Goal: Task Accomplishment & Management: Use online tool/utility

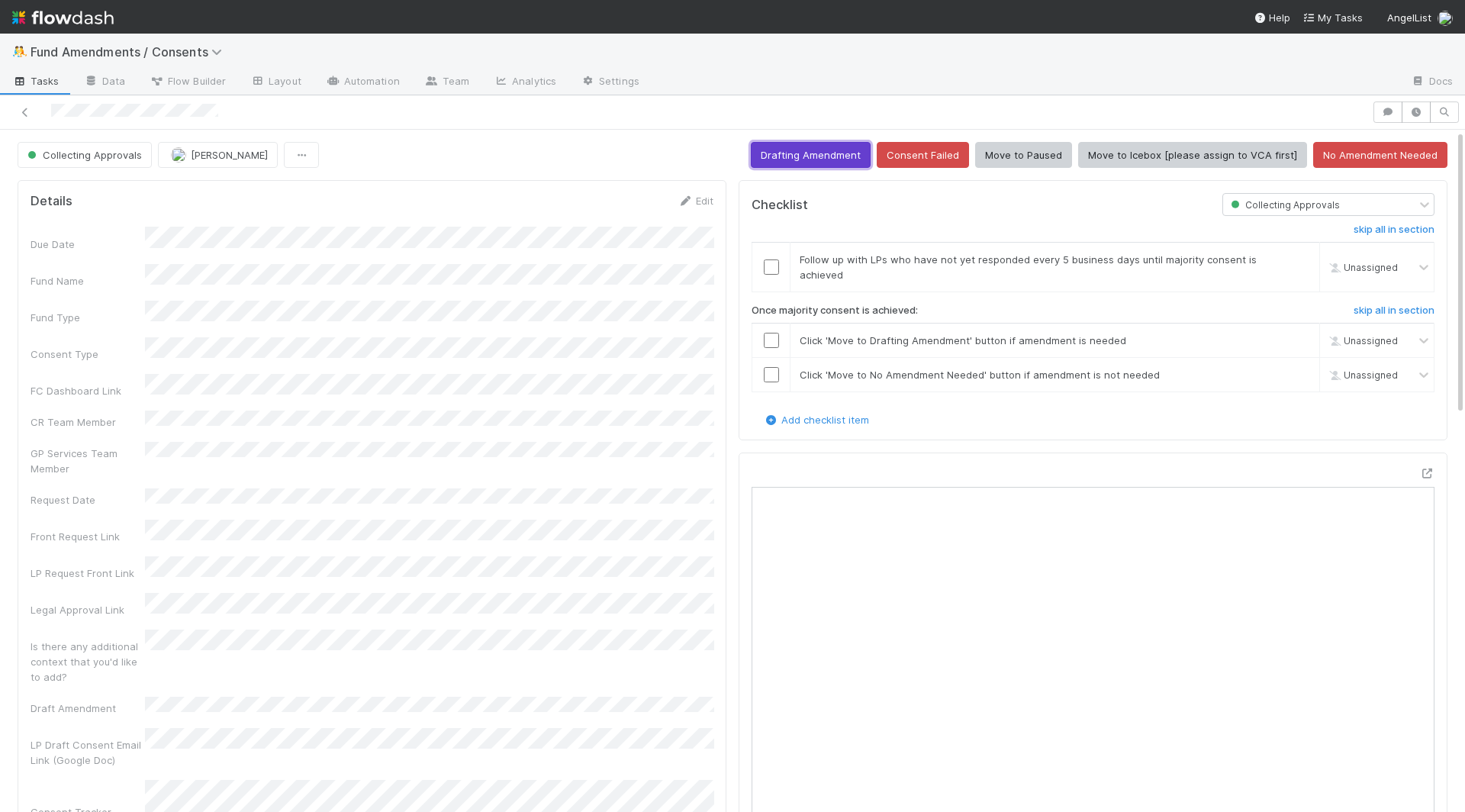
click at [856, 157] on button "Drafting Amendment" at bounding box center [811, 155] width 120 height 26
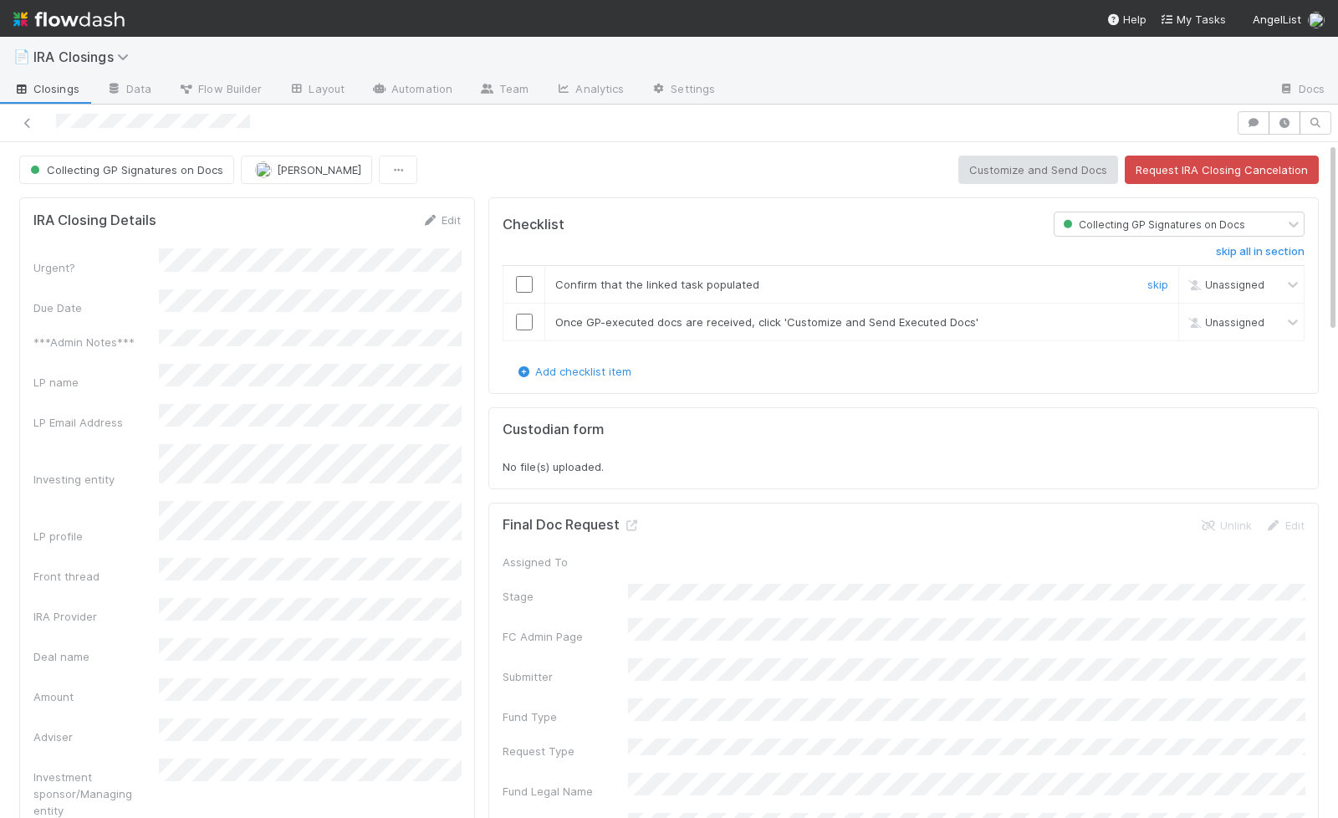
click at [518, 276] on input "checkbox" at bounding box center [524, 284] width 17 height 17
click at [524, 323] on input "checkbox" at bounding box center [524, 322] width 17 height 17
click at [1057, 172] on button "Customize and Send Docs" at bounding box center [1038, 170] width 160 height 28
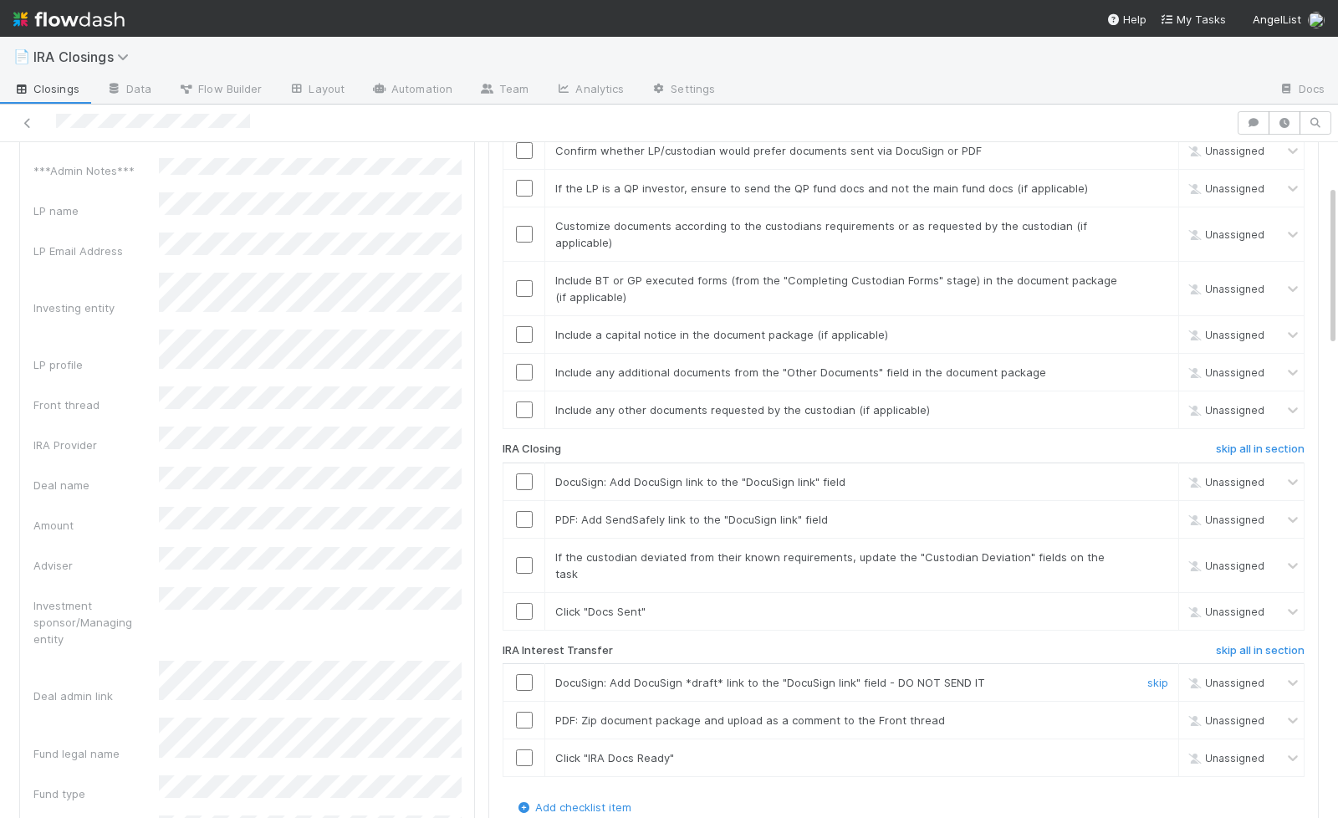
scroll to position [202, 0]
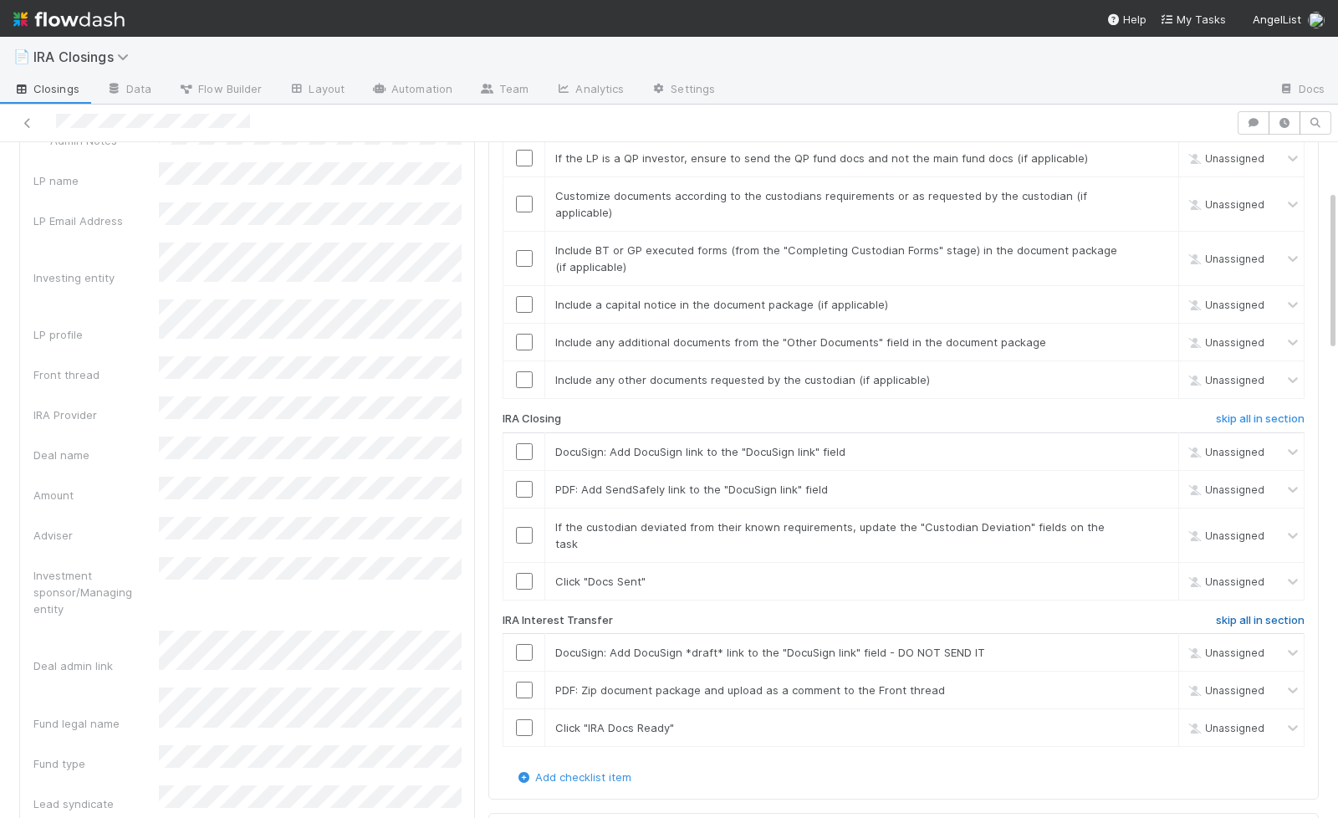
click at [1249, 614] on link "skip all in section" at bounding box center [1260, 624] width 89 height 20
click at [526, 573] on input "checkbox" at bounding box center [524, 581] width 17 height 17
click at [523, 527] on input "checkbox" at bounding box center [524, 535] width 17 height 17
click at [525, 481] on input "checkbox" at bounding box center [524, 489] width 17 height 17
click at [523, 443] on input "checkbox" at bounding box center [524, 451] width 17 height 17
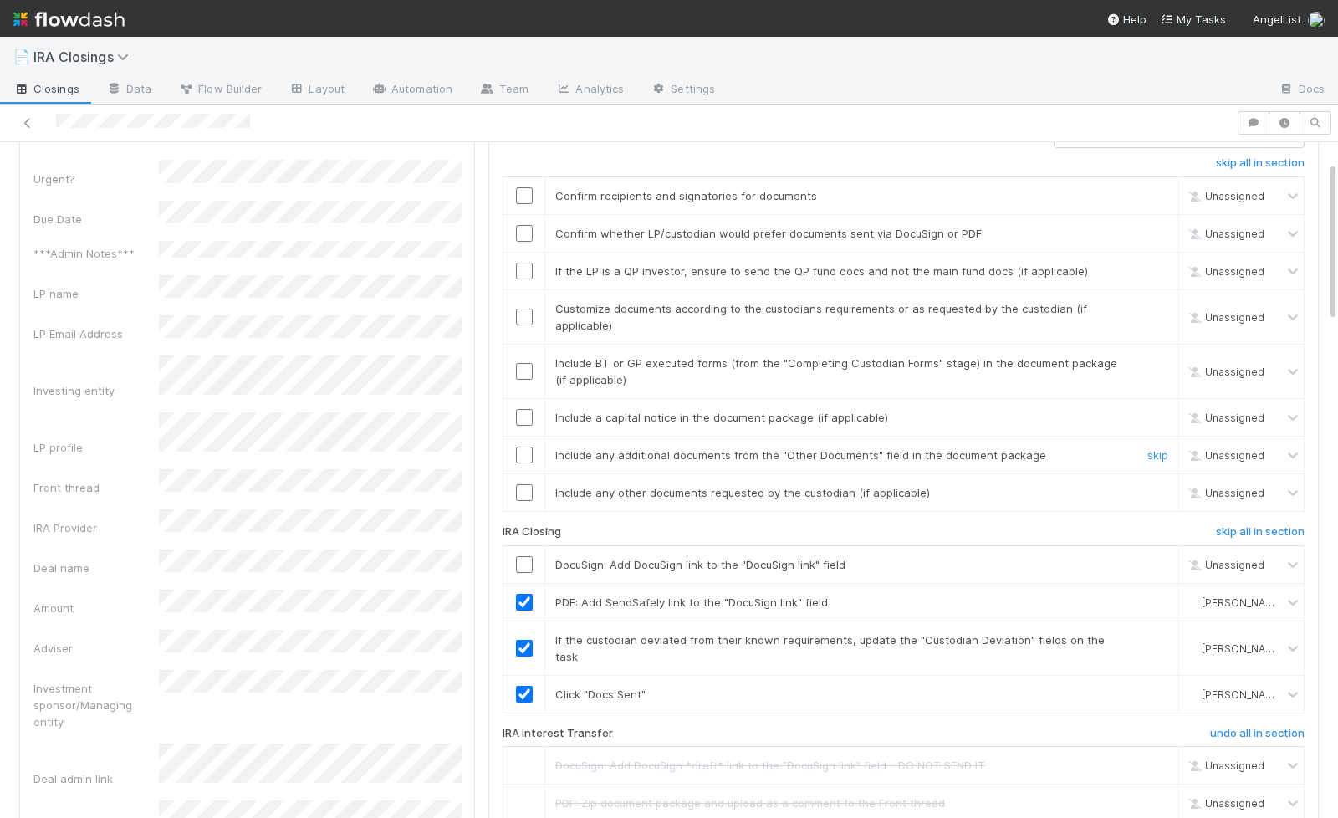
scroll to position [80, 0]
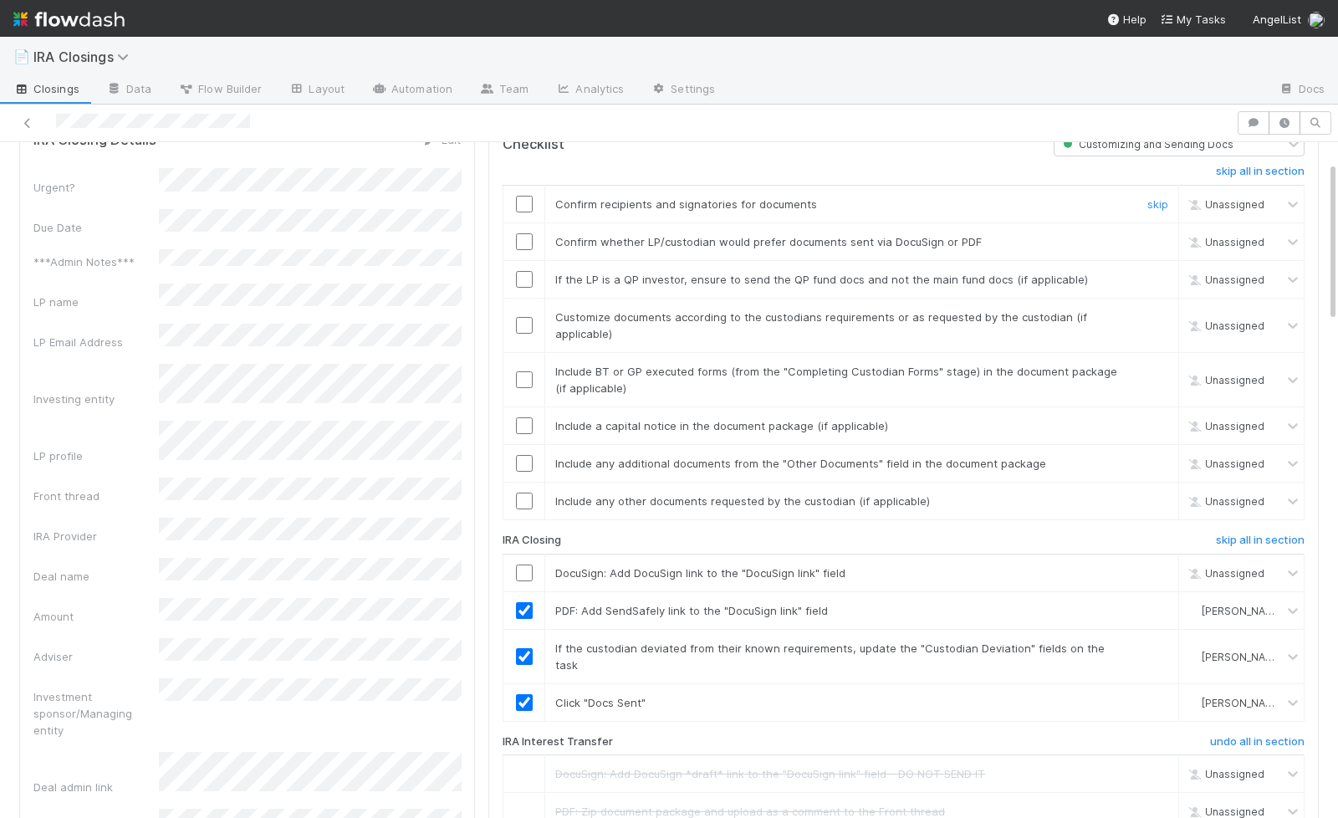
click at [524, 203] on input "checkbox" at bounding box center [524, 204] width 17 height 17
click at [524, 236] on input "checkbox" at bounding box center [524, 241] width 17 height 17
click at [524, 272] on input "checkbox" at bounding box center [524, 279] width 17 height 17
click at [523, 564] on input "checkbox" at bounding box center [524, 572] width 17 height 17
click at [524, 499] on input "checkbox" at bounding box center [524, 500] width 17 height 17
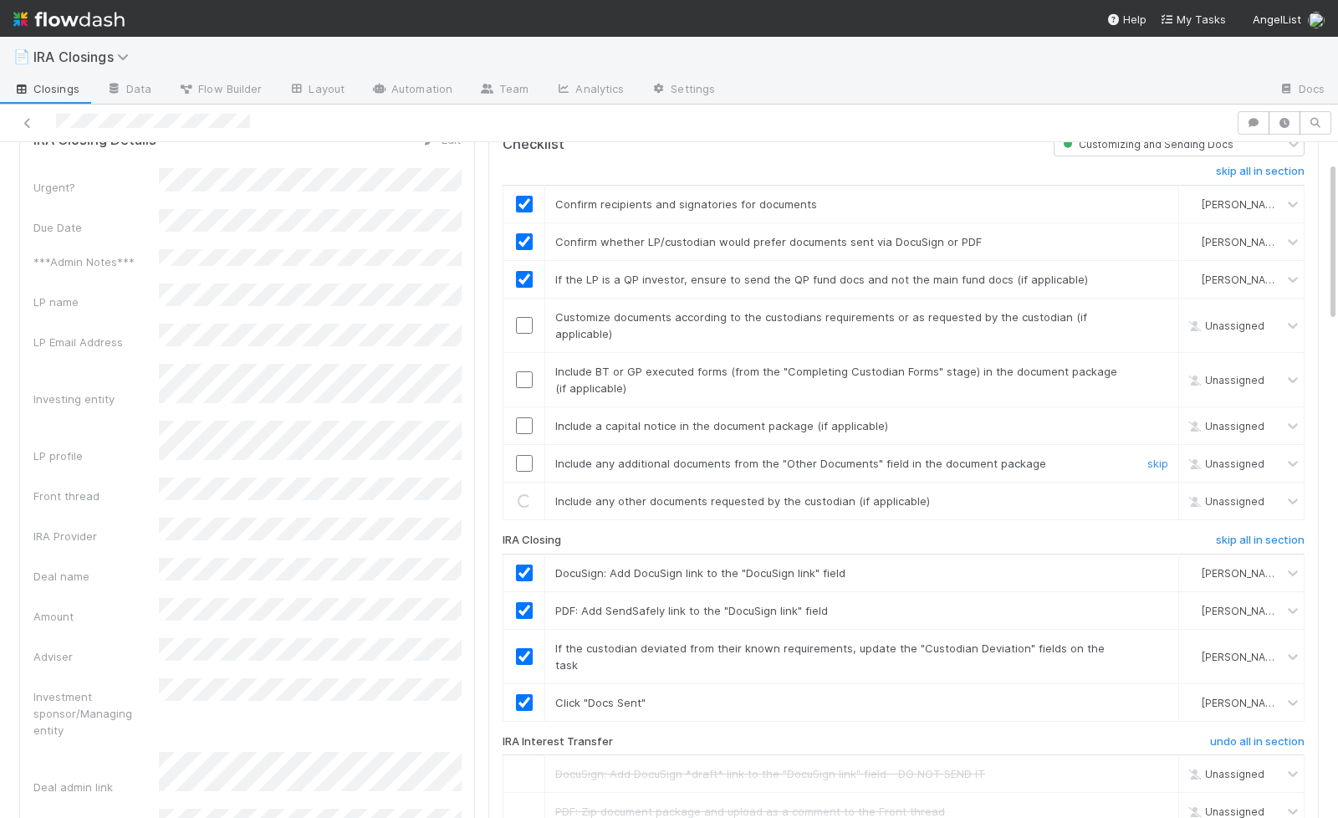
click at [523, 455] on input "checkbox" at bounding box center [524, 463] width 17 height 17
click at [523, 417] on input "checkbox" at bounding box center [524, 425] width 17 height 17
click at [523, 371] on input "checkbox" at bounding box center [524, 379] width 17 height 17
click at [524, 320] on input "checkbox" at bounding box center [524, 325] width 17 height 17
checkbox input "true"
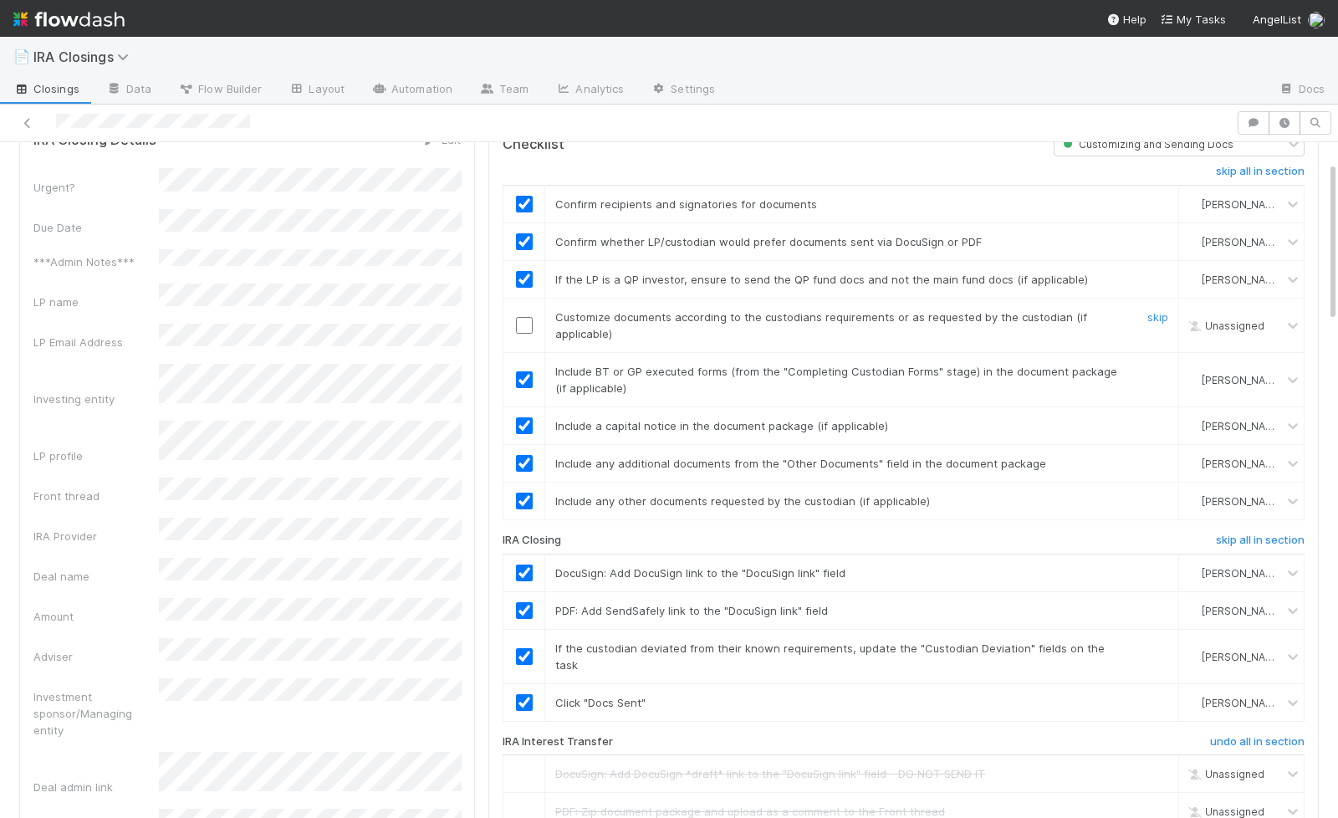
click at [527, 321] on input "checkbox" at bounding box center [524, 325] width 17 height 17
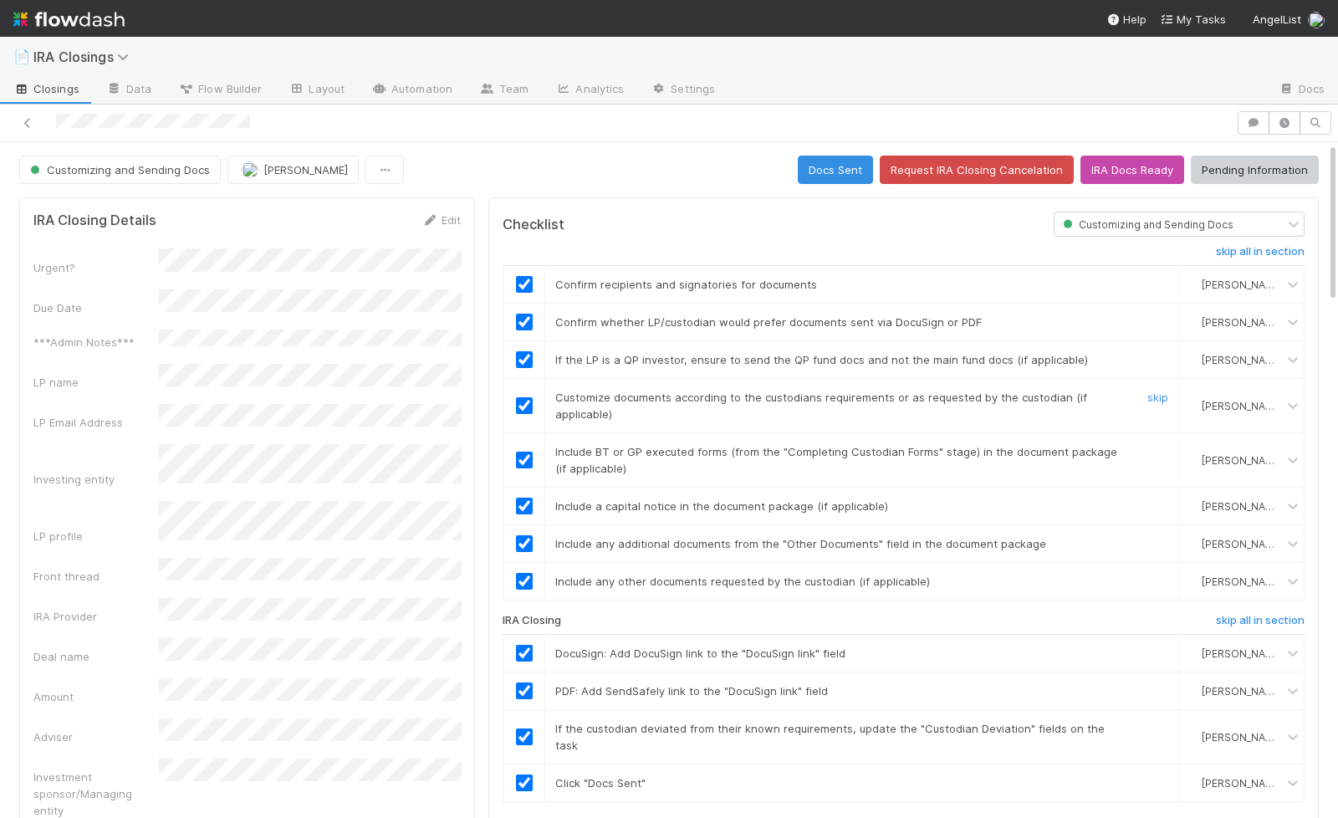
scroll to position [12, 0]
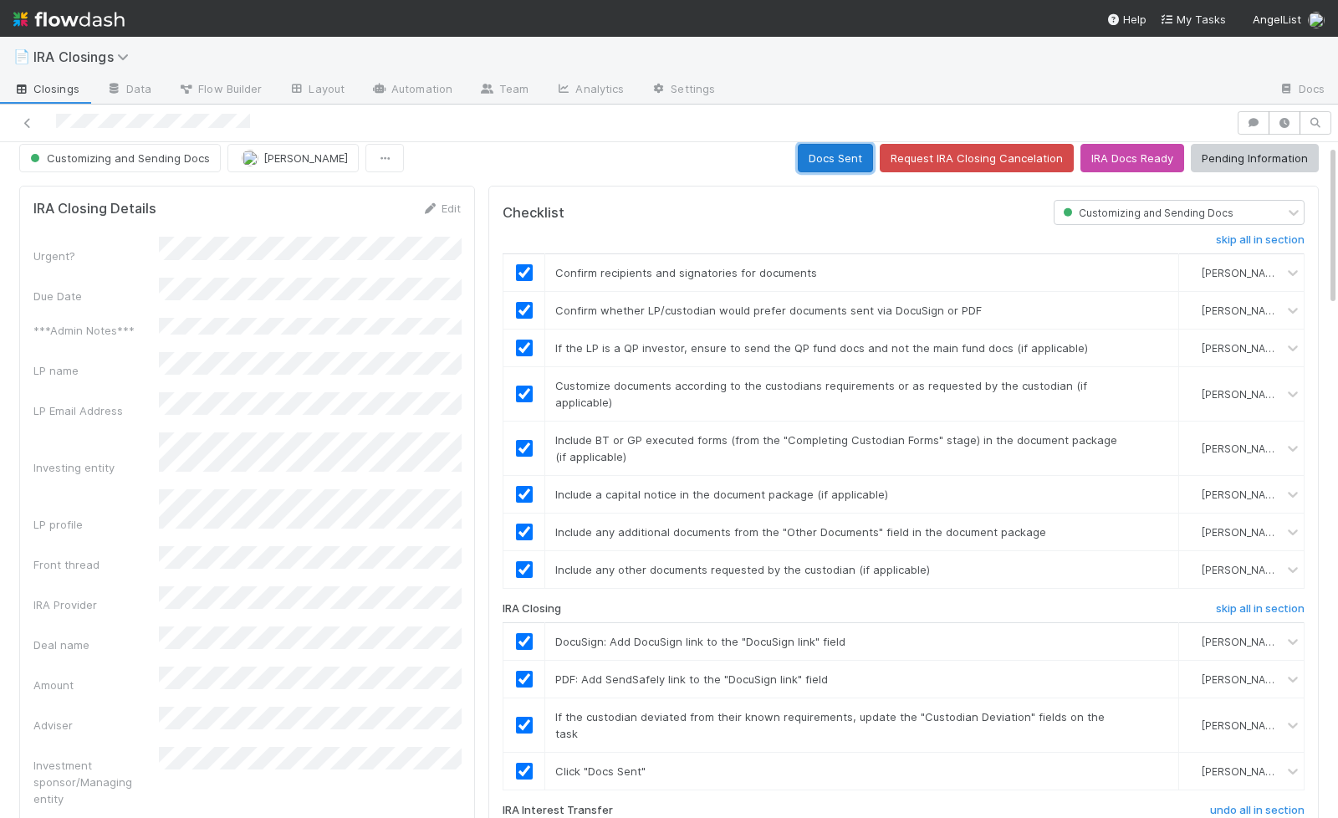
click at [825, 159] on button "Docs Sent" at bounding box center [835, 158] width 75 height 28
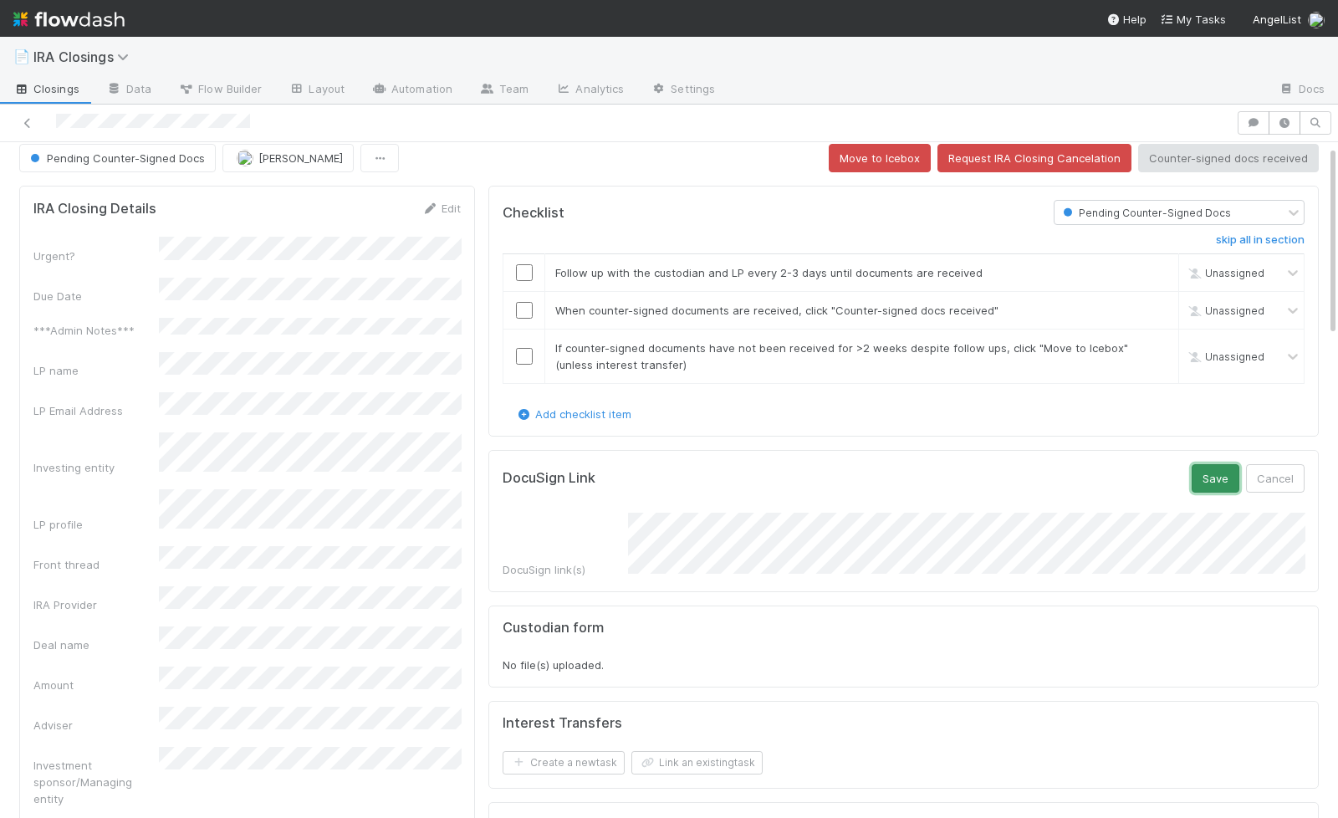
click at [1214, 464] on button "Save" at bounding box center [1216, 478] width 48 height 28
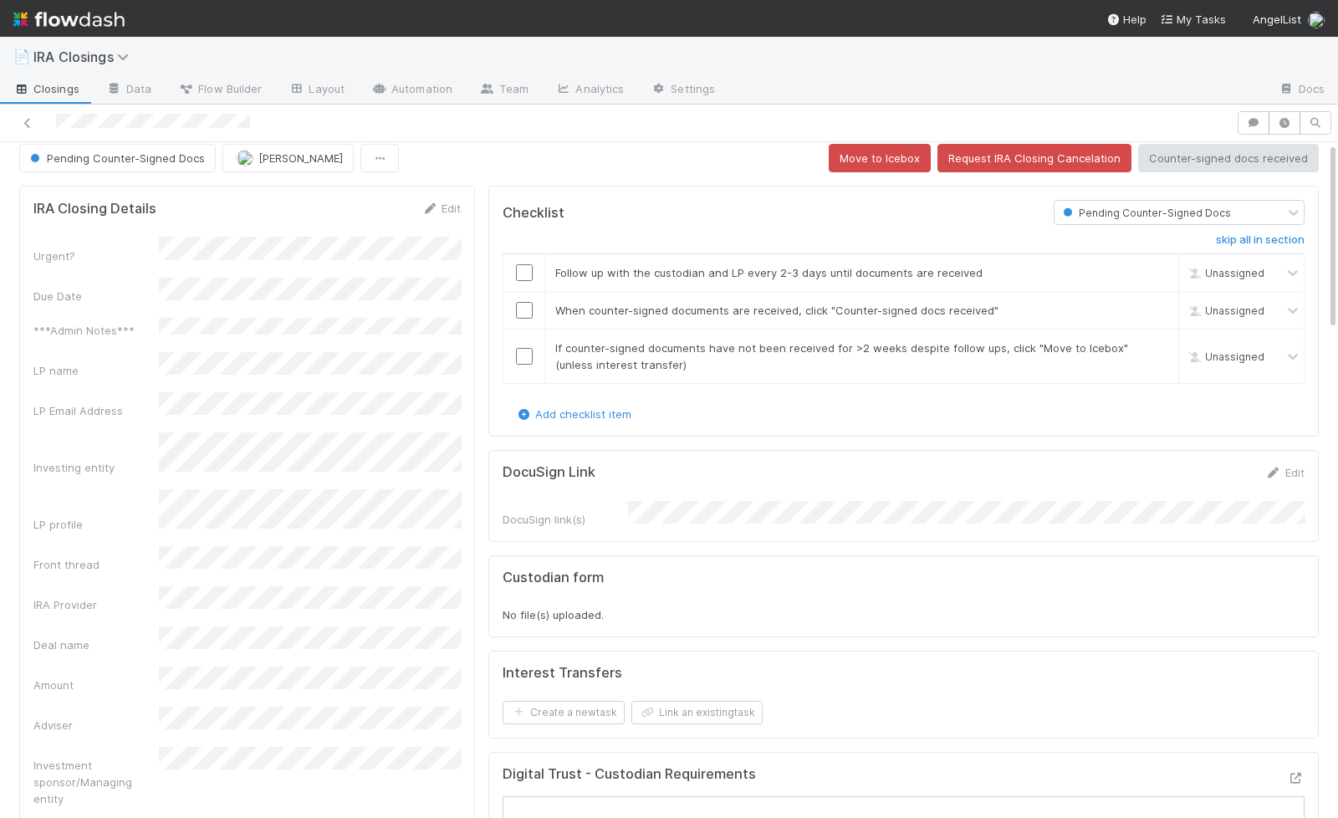
scroll to position [0, 0]
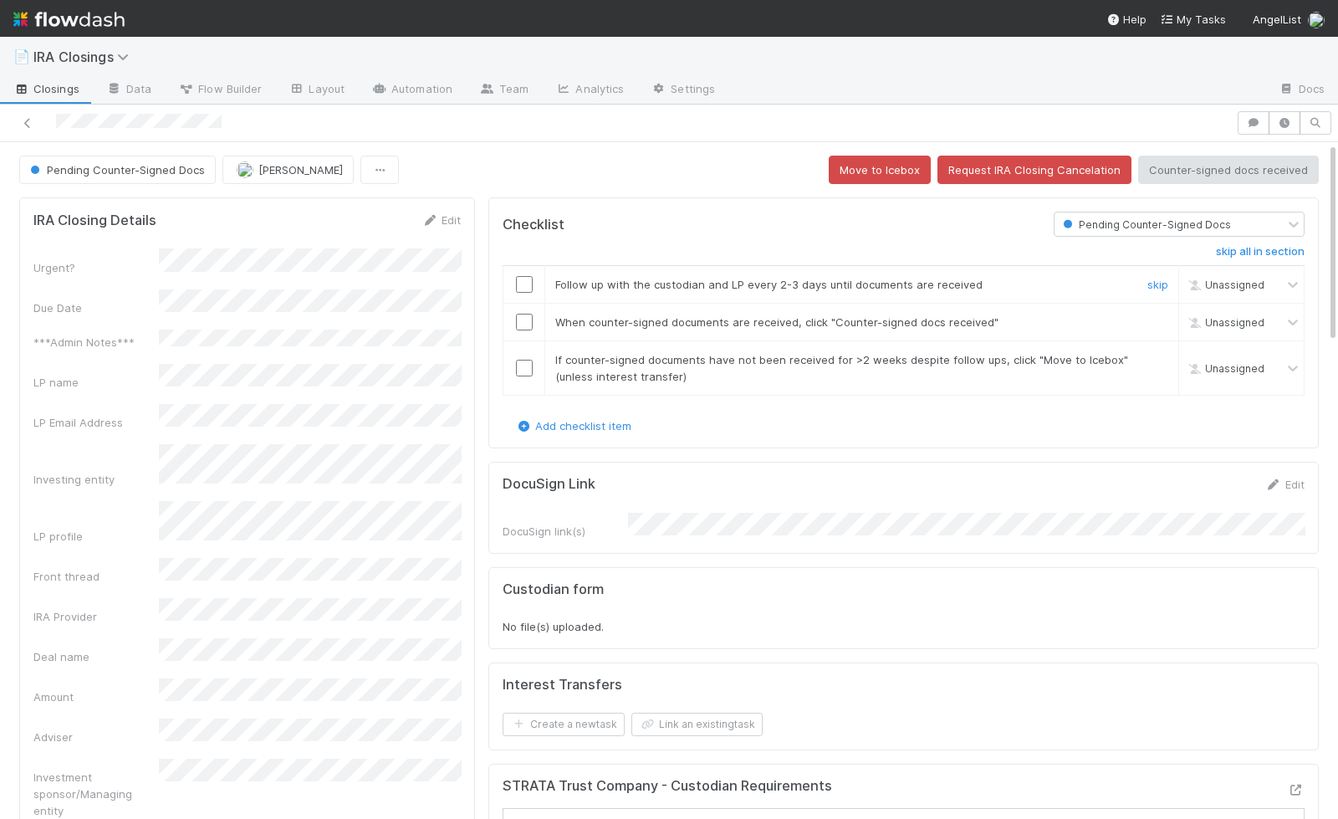
click at [533, 283] on div at bounding box center [523, 284] width 41 height 17
click at [529, 283] on input "checkbox" at bounding box center [524, 284] width 17 height 17
click at [529, 331] on td at bounding box center [524, 323] width 42 height 38
click at [528, 325] on input "checkbox" at bounding box center [524, 322] width 17 height 17
click at [523, 372] on td at bounding box center [524, 368] width 42 height 54
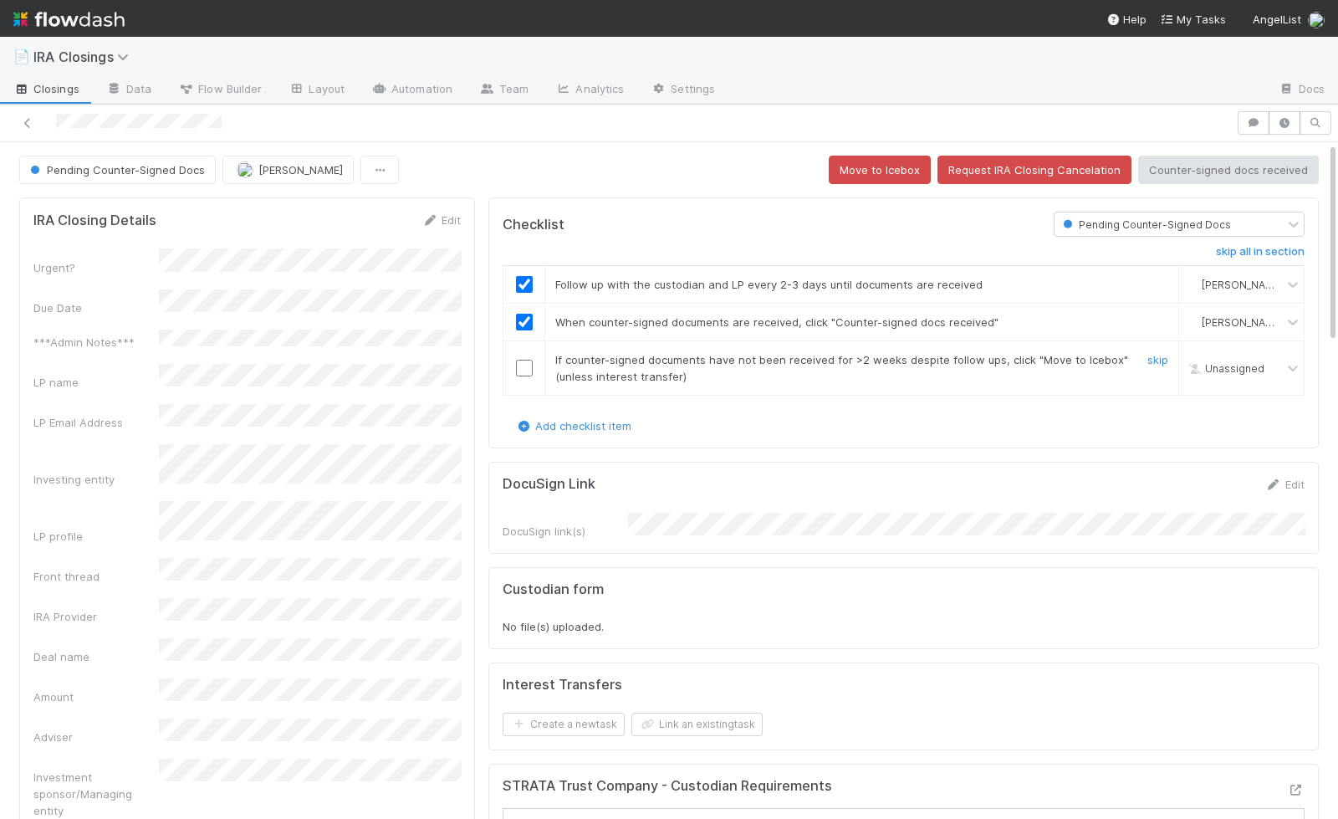
click at [525, 360] on input "checkbox" at bounding box center [524, 368] width 17 height 17
checkbox input "true"
click at [517, 362] on input "checkbox" at bounding box center [524, 368] width 17 height 17
click at [509, 362] on div at bounding box center [523, 368] width 41 height 17
click at [519, 362] on input "checkbox" at bounding box center [524, 368] width 17 height 17
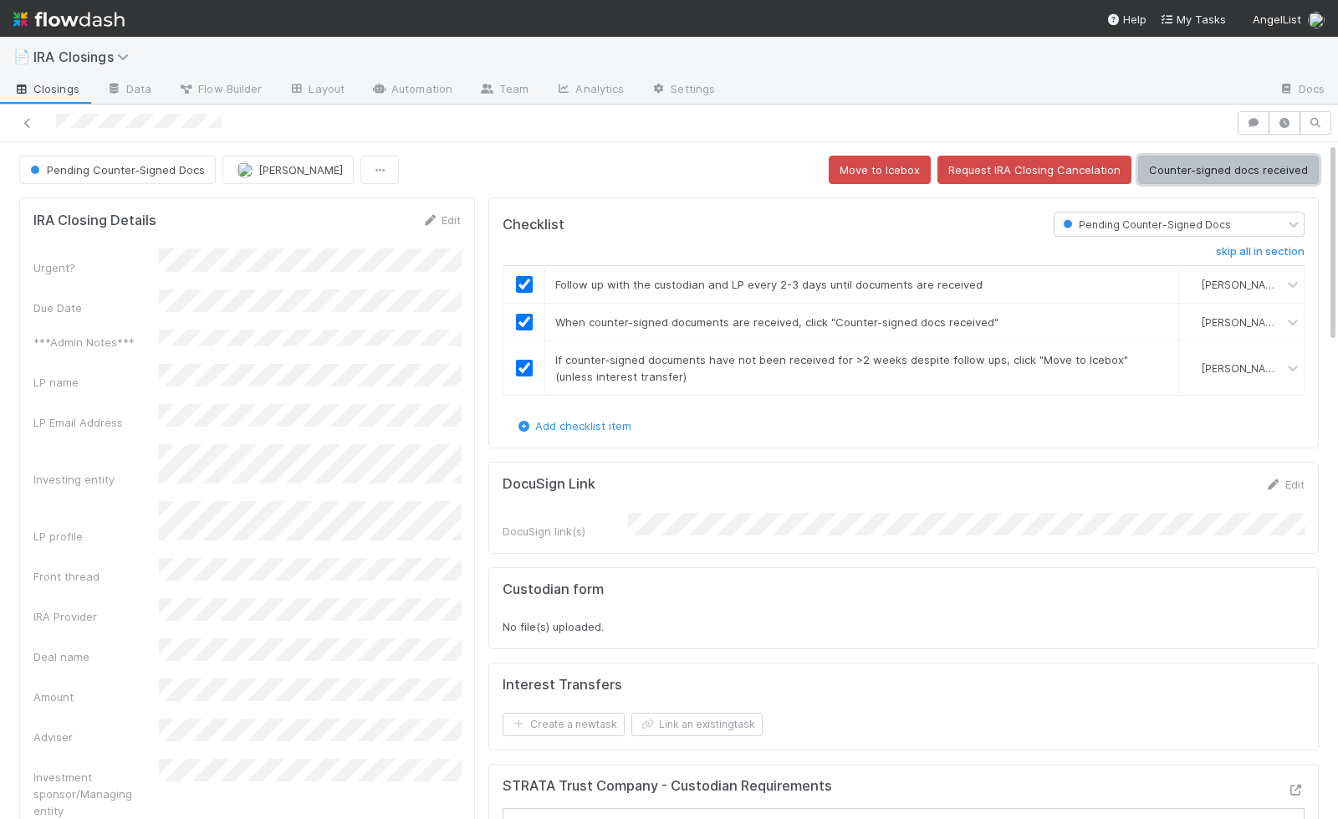
click at [1175, 170] on button "Counter-signed docs received" at bounding box center [1228, 170] width 181 height 28
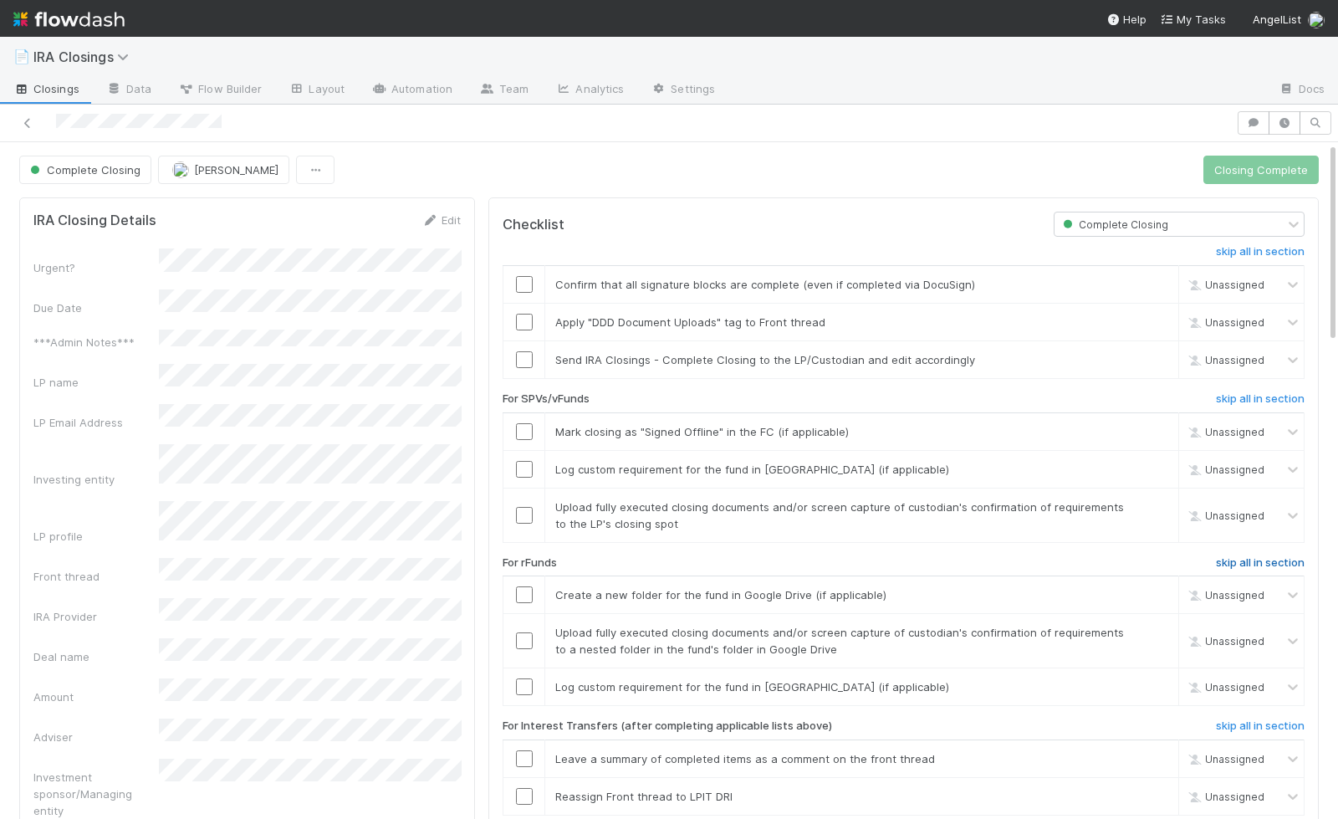
click at [1257, 556] on h6 "skip all in section" at bounding box center [1260, 562] width 89 height 13
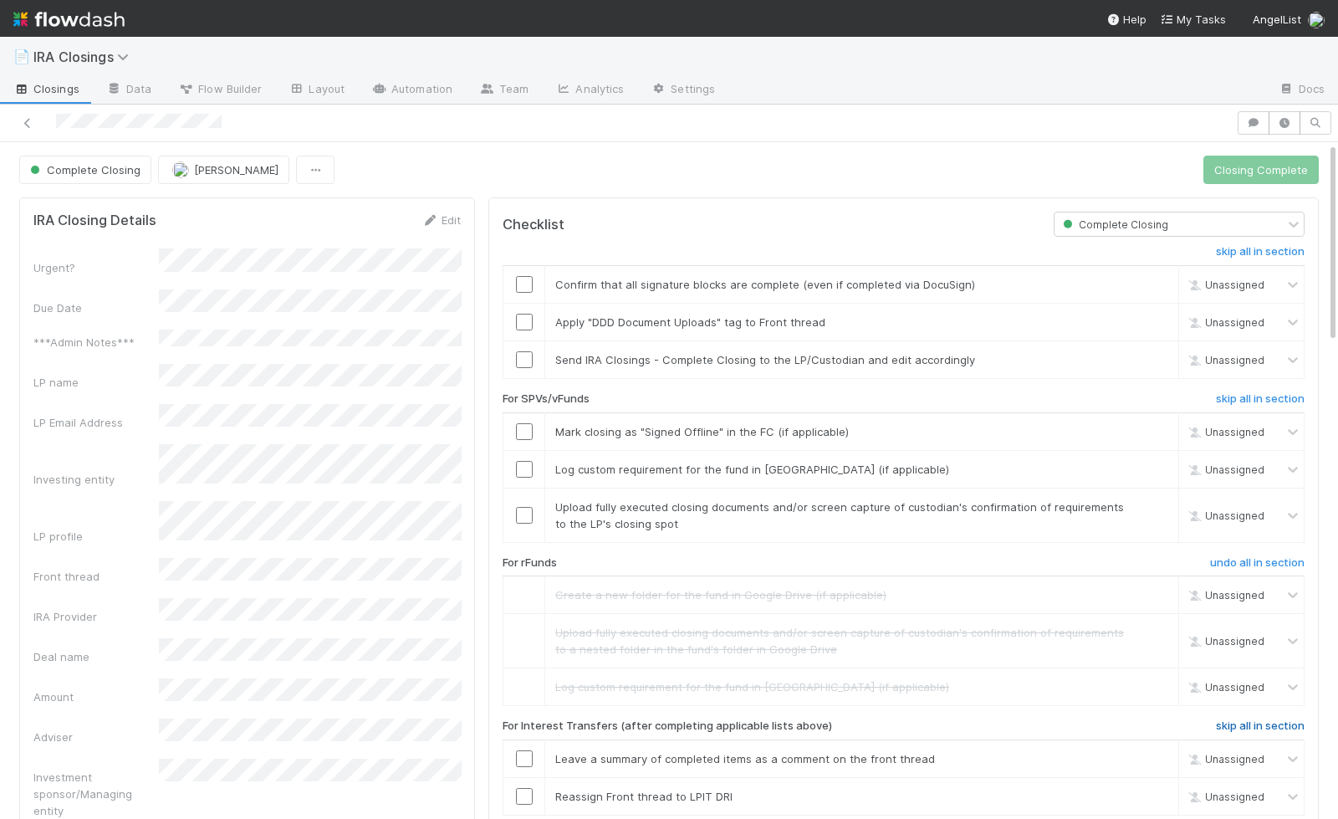
click at [1254, 722] on h6 "skip all in section" at bounding box center [1260, 725] width 89 height 13
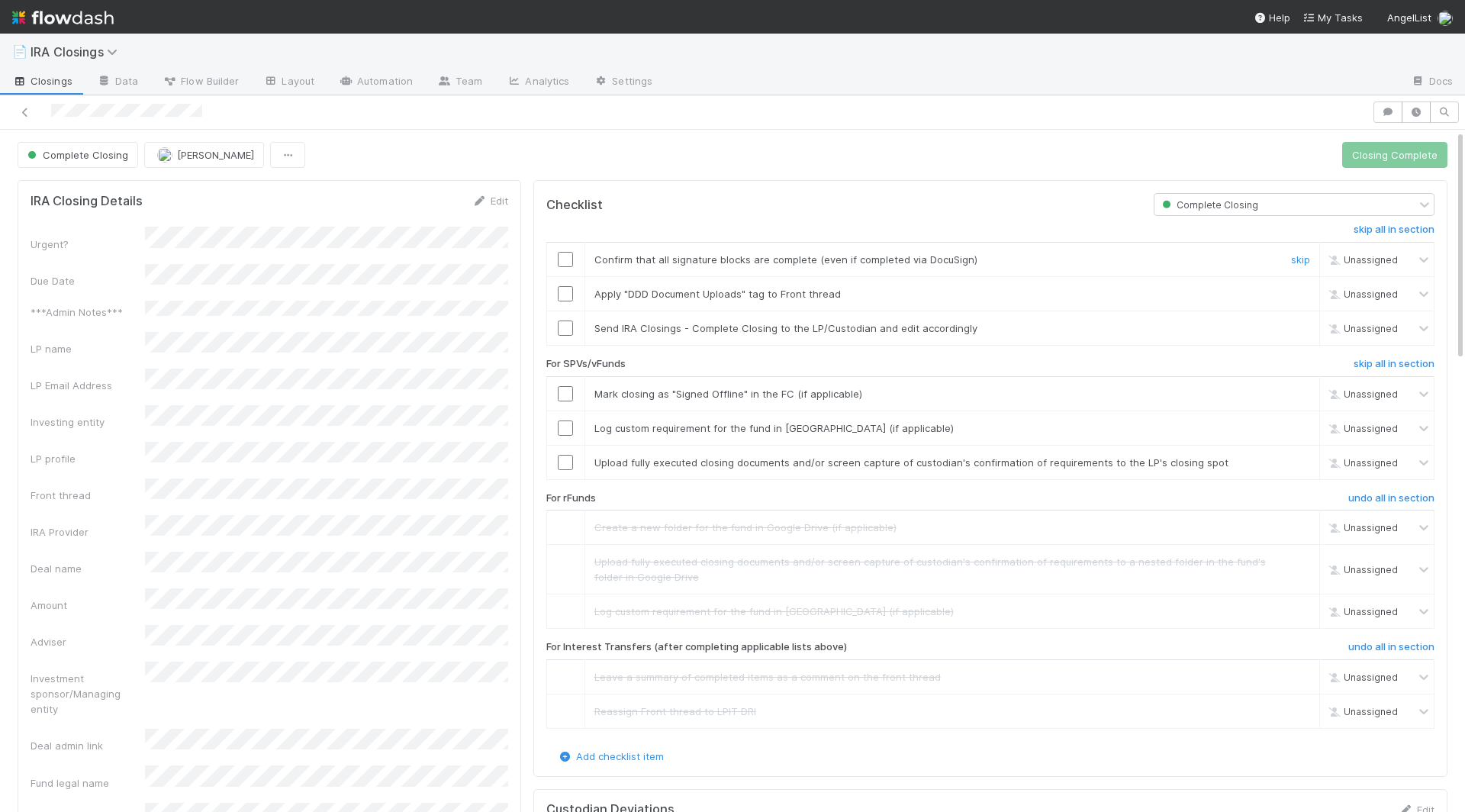
click at [563, 255] on input "checkbox" at bounding box center [565, 259] width 16 height 16
click at [563, 289] on input "checkbox" at bounding box center [565, 294] width 16 height 16
click at [566, 323] on input "checkbox" at bounding box center [565, 328] width 16 height 16
click at [566, 386] on input "checkbox" at bounding box center [565, 393] width 16 height 16
click at [566, 426] on input "checkbox" at bounding box center [565, 428] width 16 height 16
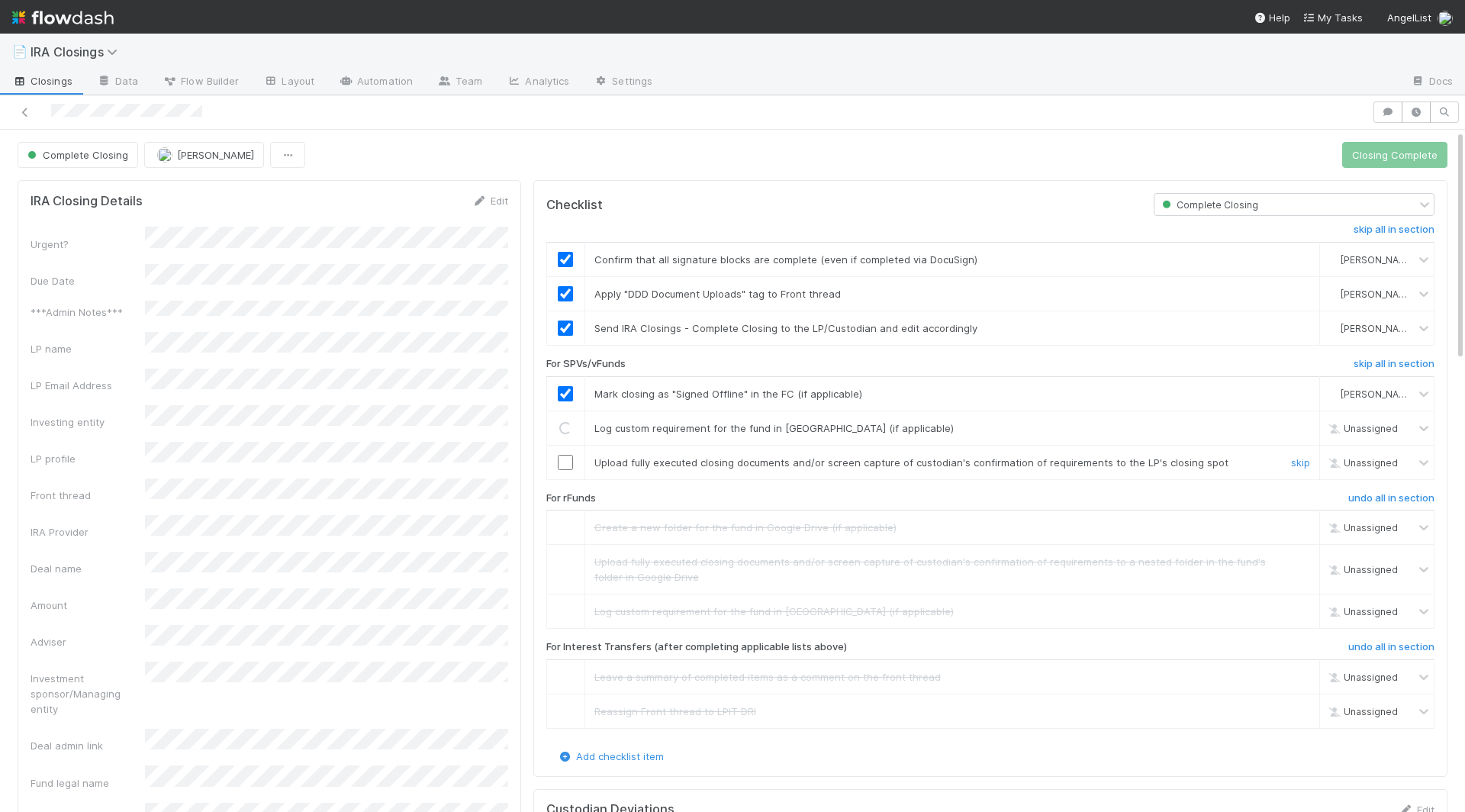
click at [566, 454] on input "checkbox" at bounding box center [565, 462] width 16 height 16
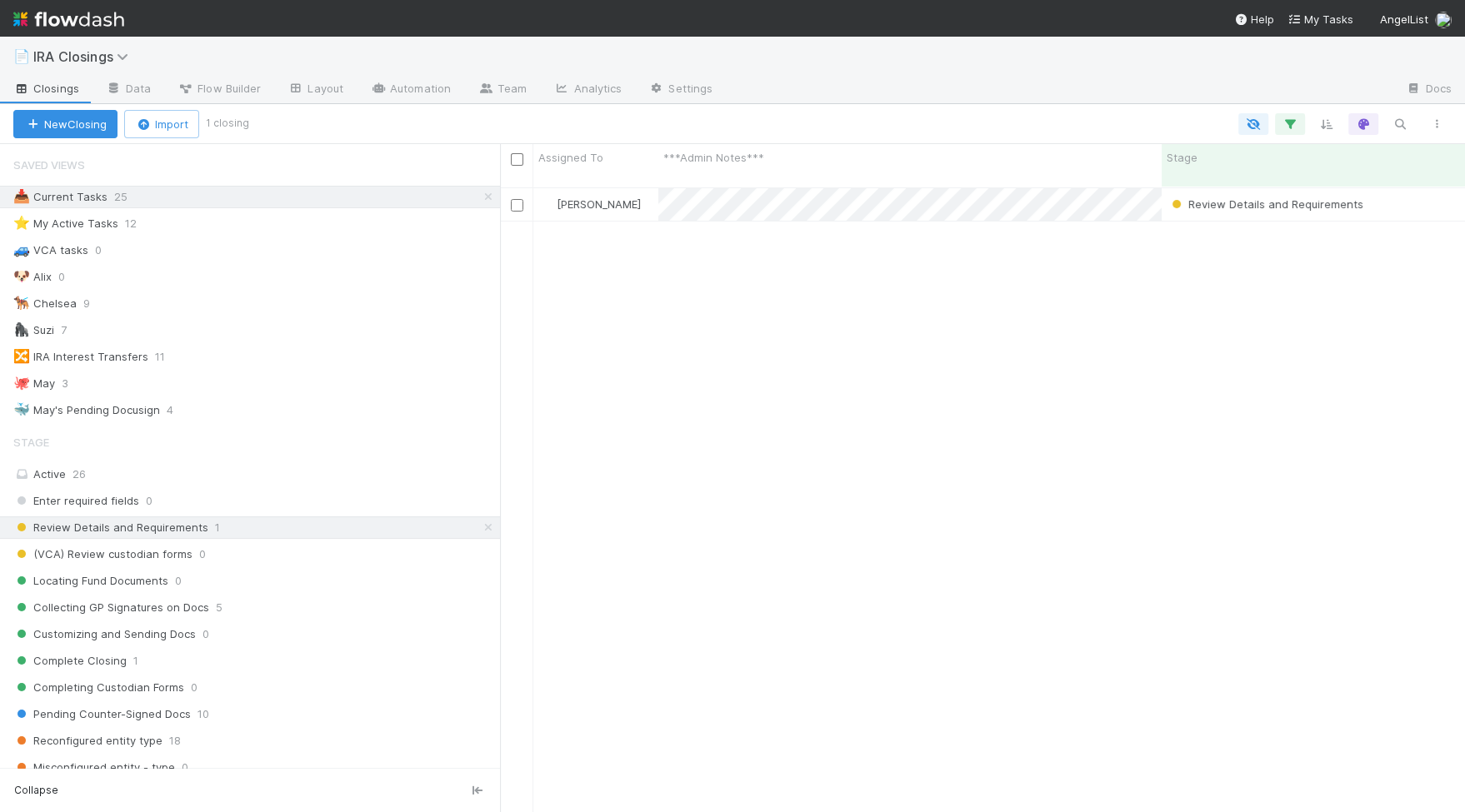
scroll to position [639, 964]
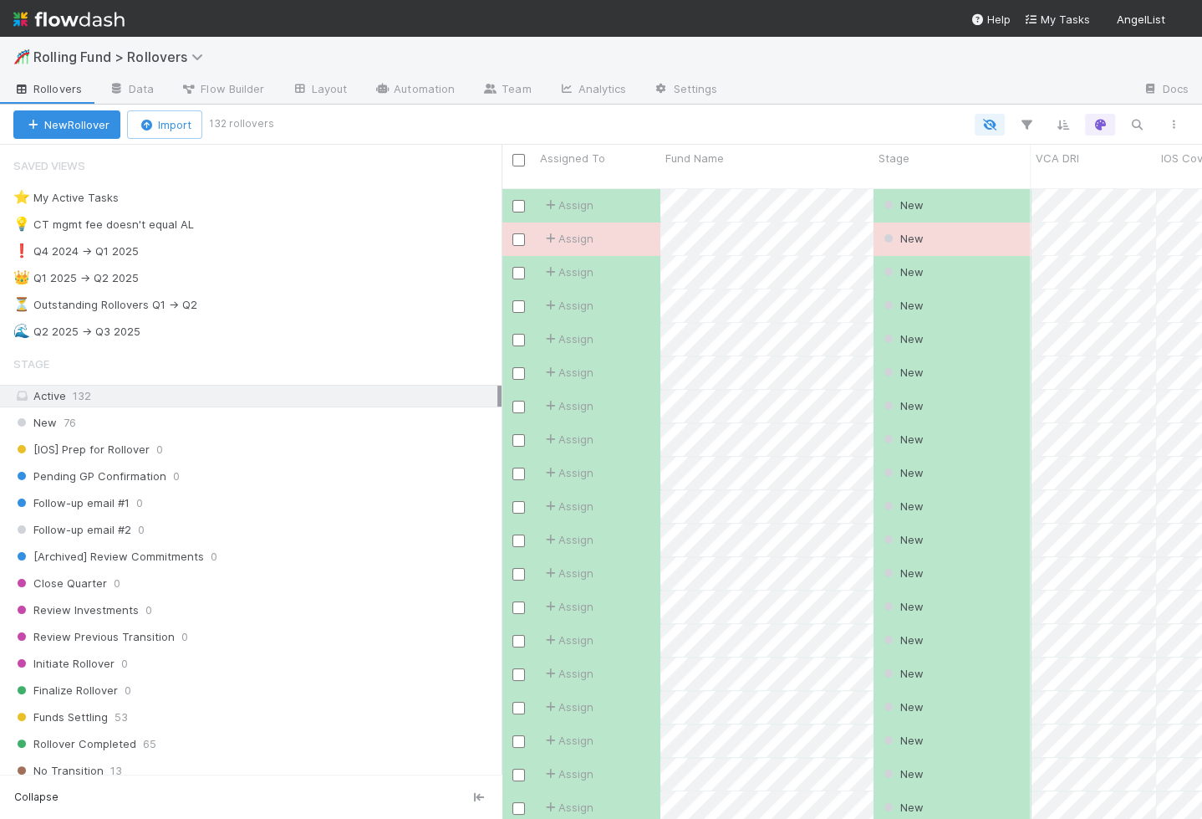
scroll to position [1, 1]
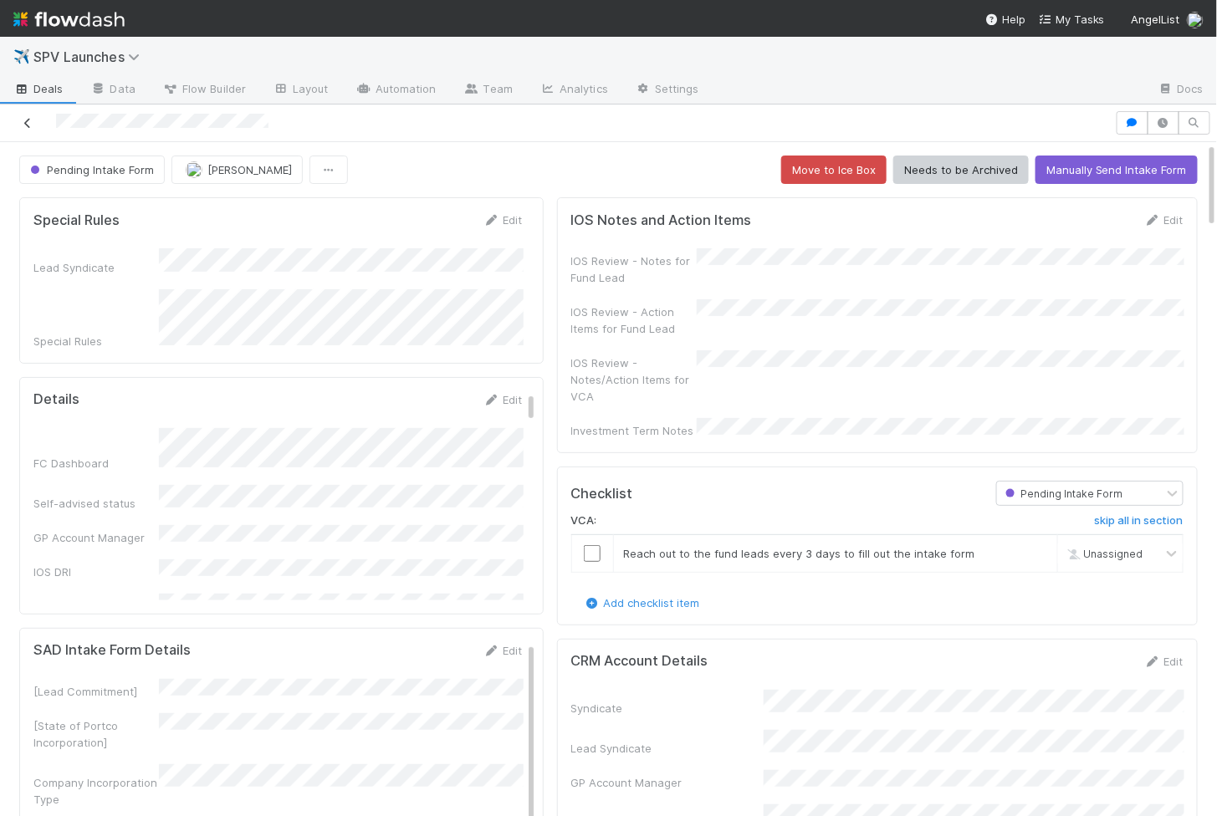
click at [28, 127] on link at bounding box center [27, 123] width 17 height 17
